Goal: Task Accomplishment & Management: Manage account settings

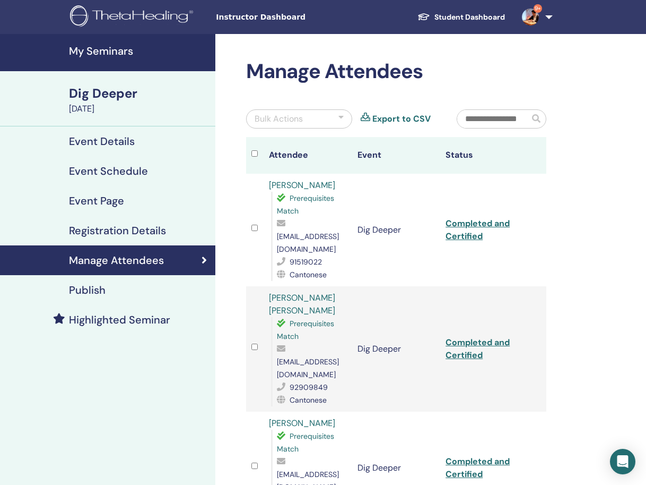
click at [119, 53] on h4 "My Seminars" at bounding box center [139, 51] width 140 height 13
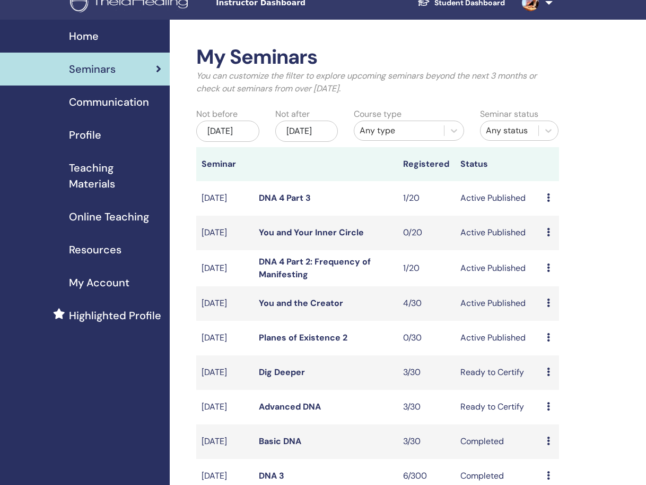
scroll to position [18, 0]
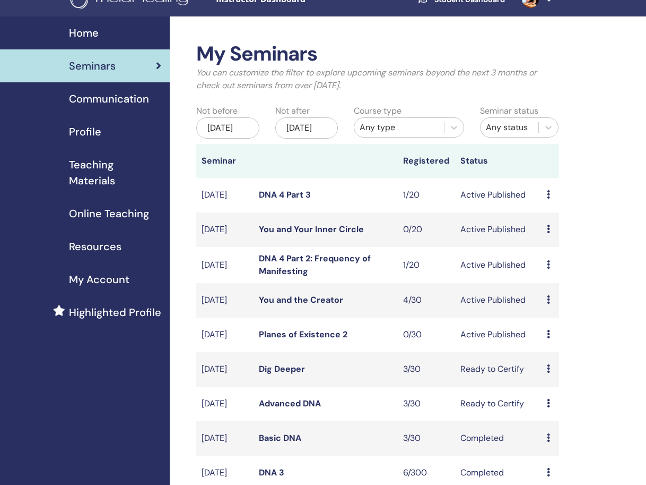
click at [321, 305] on link "You and the Creator" at bounding box center [301, 299] width 84 height 11
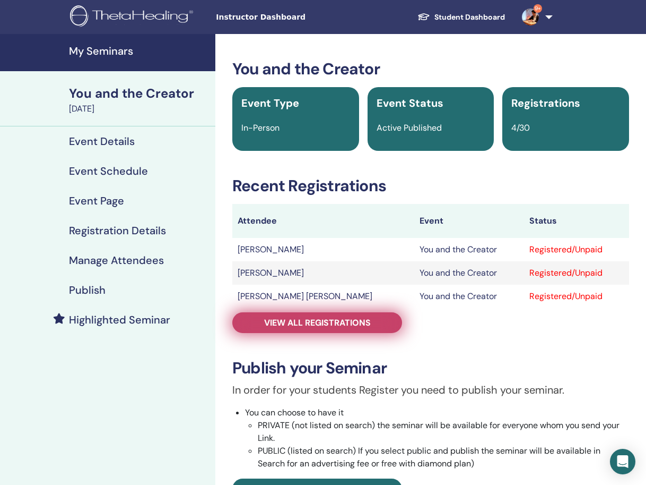
click at [358, 323] on span "View all registrations" at bounding box center [317, 322] width 107 height 11
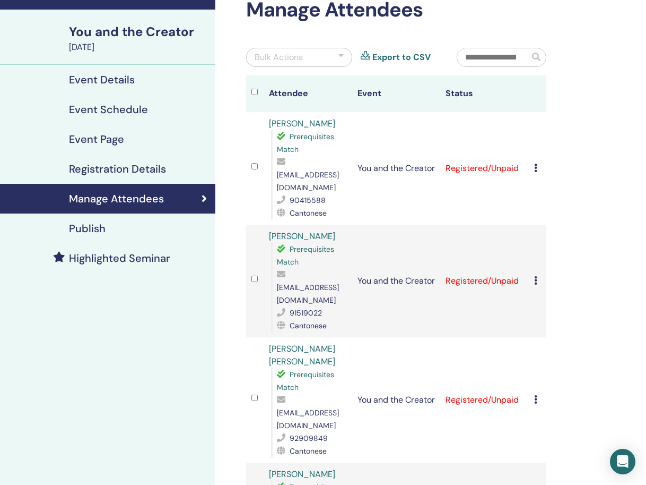
scroll to position [66, 0]
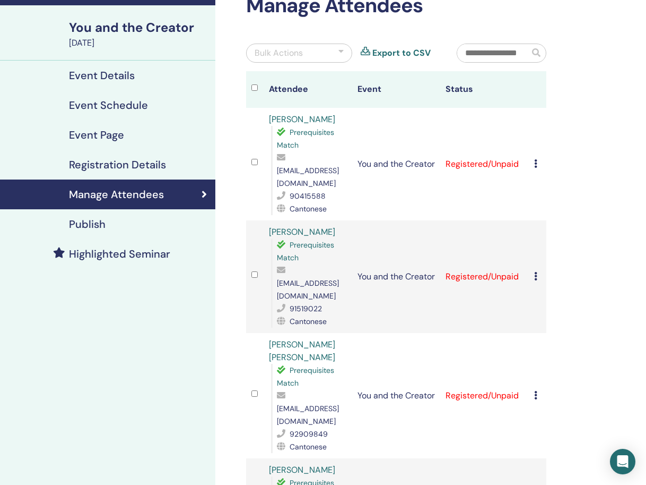
click at [535, 159] on icon at bounding box center [535, 163] width 3 height 8
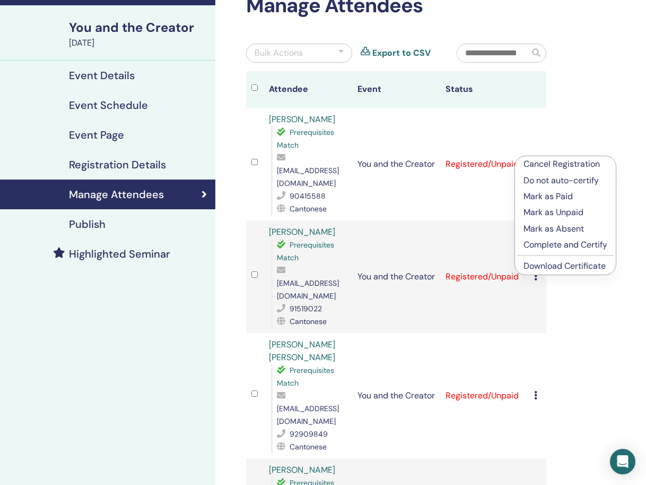
click at [556, 263] on link "Download Certificate" at bounding box center [565, 265] width 82 height 11
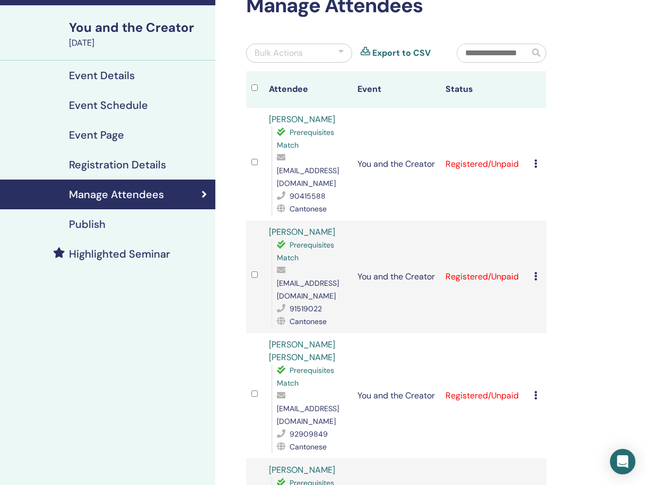
click at [535, 272] on icon at bounding box center [535, 276] width 3 height 8
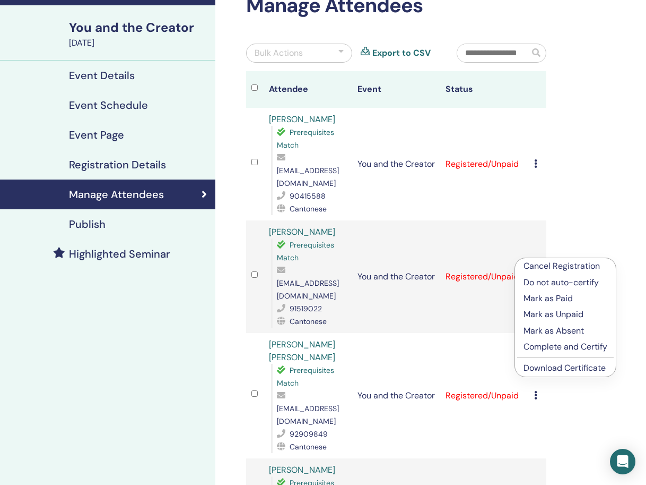
click at [535, 370] on link "Download Certificate" at bounding box center [565, 367] width 82 height 11
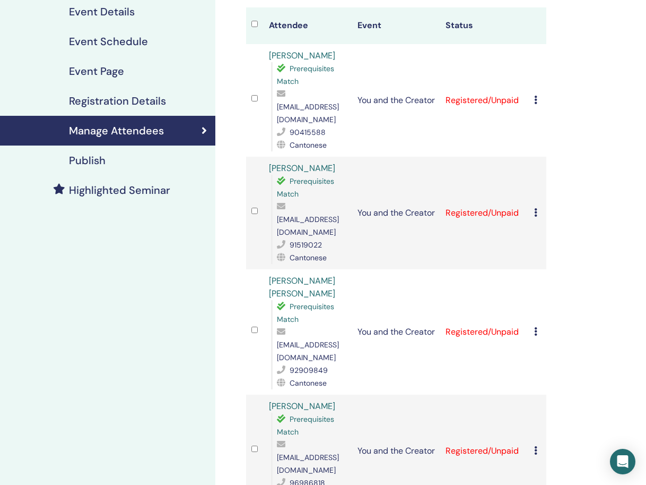
scroll to position [170, 0]
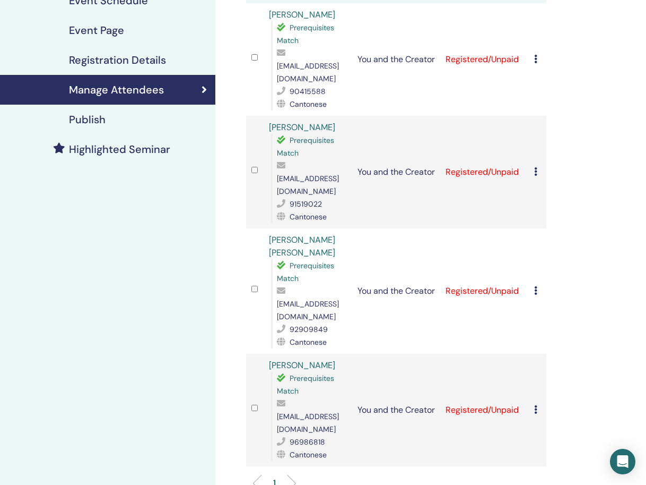
click at [535, 286] on icon at bounding box center [535, 290] width 3 height 8
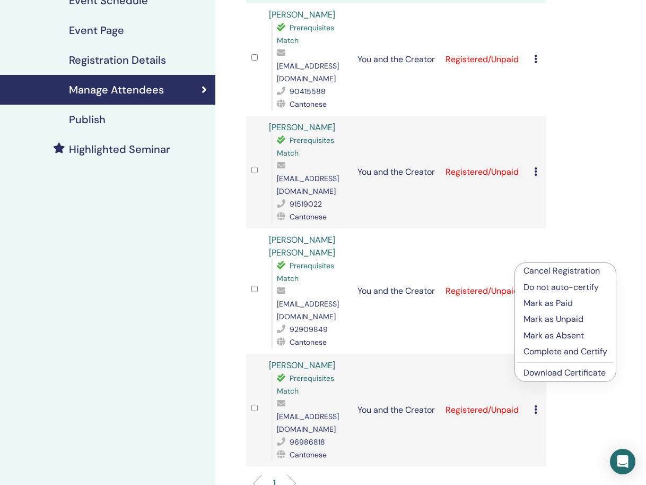
click at [549, 373] on link "Download Certificate" at bounding box center [565, 372] width 82 height 11
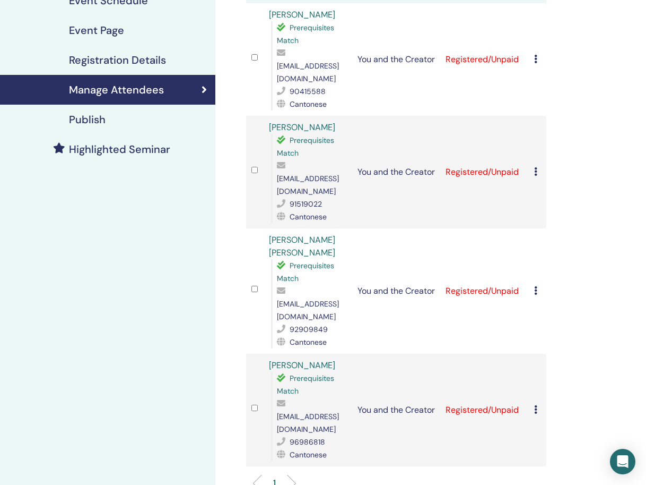
click at [539, 403] on div "Cancel Registration Do not auto-certify Mark as Paid Mark as Unpaid Mark as Abs…" at bounding box center [537, 409] width 7 height 13
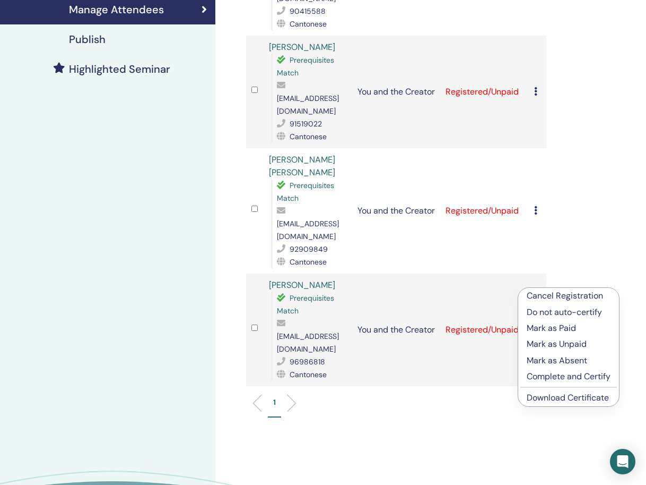
scroll to position [257, 0]
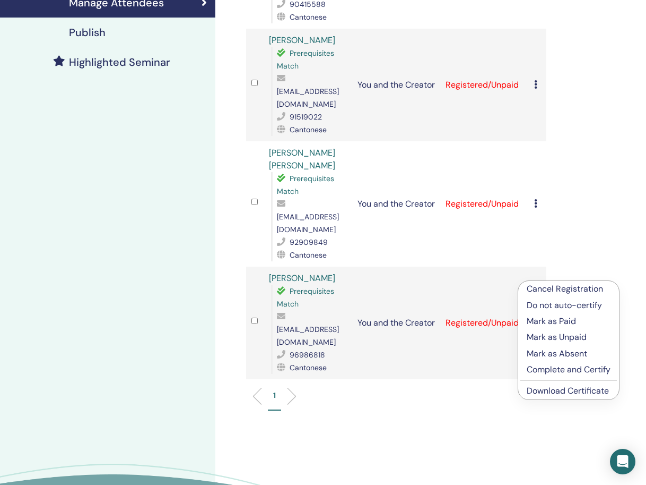
click at [565, 392] on link "Download Certificate" at bounding box center [568, 390] width 82 height 11
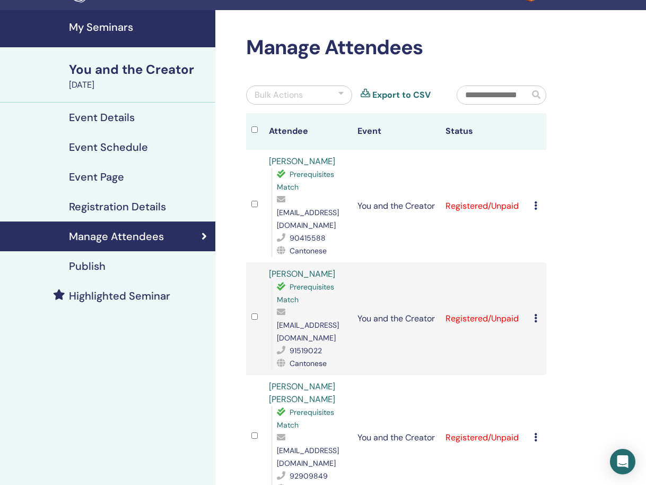
scroll to position [5, 0]
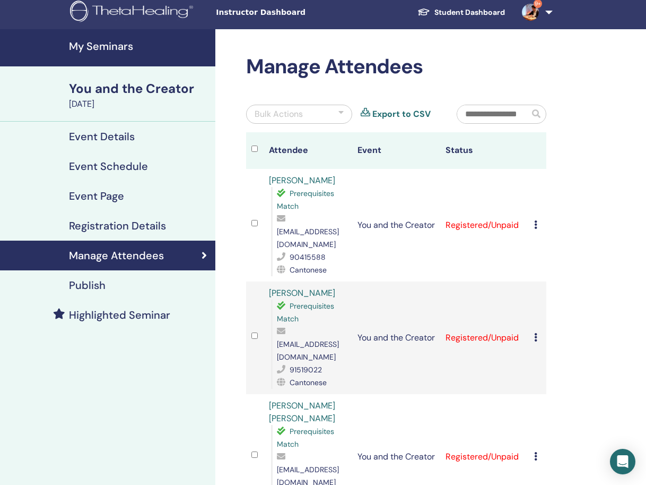
click at [143, 53] on link "My Seminars" at bounding box center [107, 47] width 215 height 37
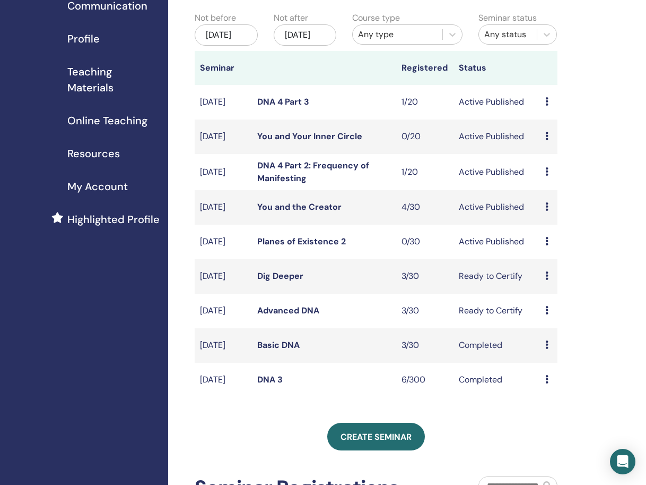
scroll to position [128, 2]
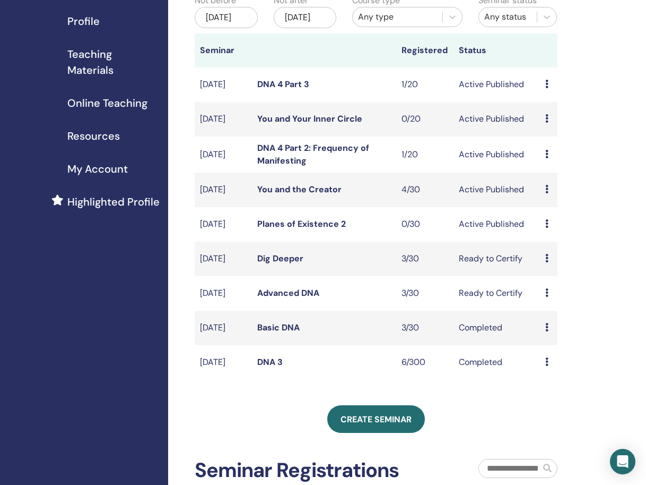
click at [302, 229] on link "Planes of Existence 2" at bounding box center [301, 223] width 89 height 11
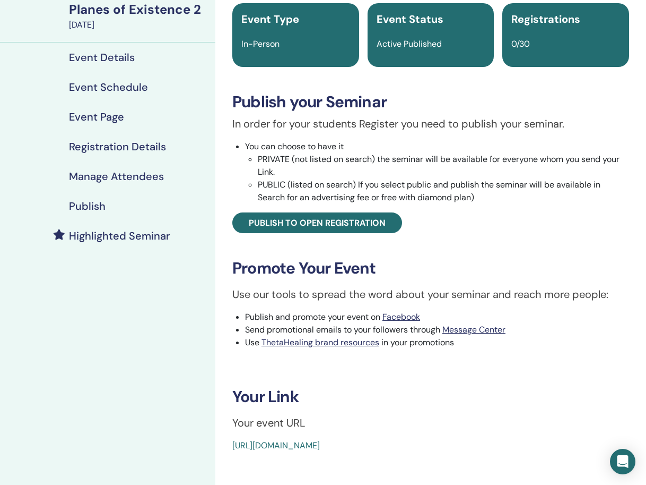
scroll to position [75, 0]
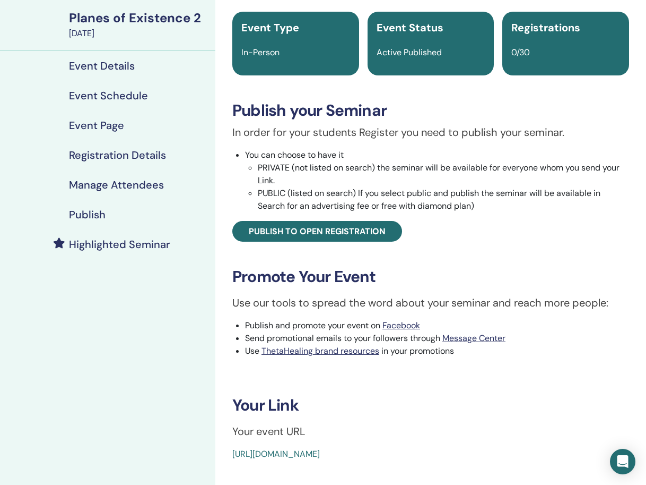
click at [183, 222] on link "Publish" at bounding box center [107, 215] width 215 height 30
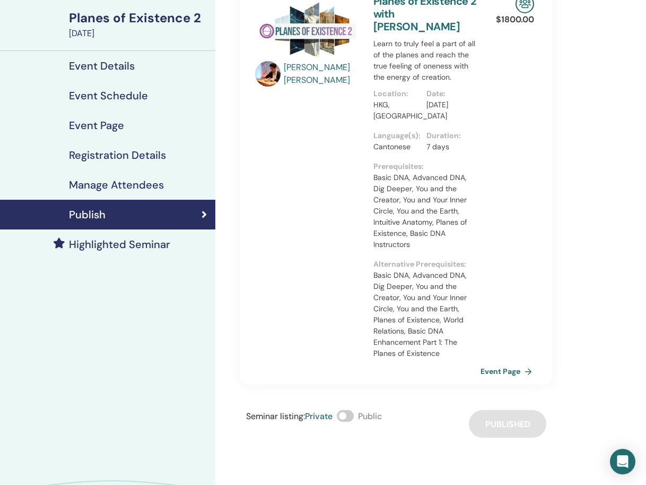
click at [507, 363] on link "Event Page" at bounding box center [509, 371] width 56 height 16
